Goal: Information Seeking & Learning: Learn about a topic

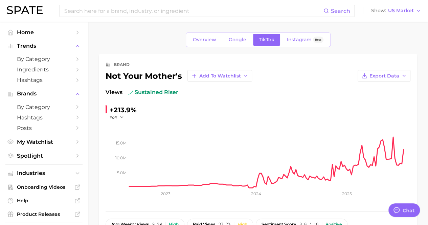
type textarea "x"
click at [214, 41] on span "Overview" at bounding box center [204, 40] width 23 height 6
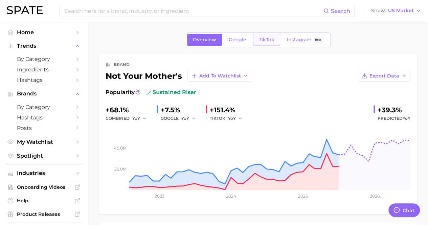
click at [257, 39] on link "TikTok" at bounding box center [266, 40] width 27 height 12
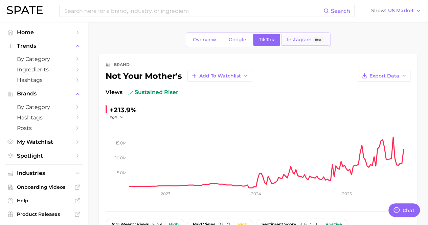
click at [301, 40] on span "Instagram" at bounding box center [299, 40] width 25 height 6
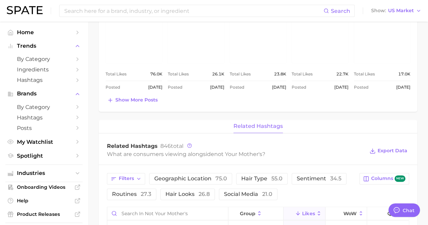
scroll to position [372, 0]
